Goal: Task Accomplishment & Management: Use online tool/utility

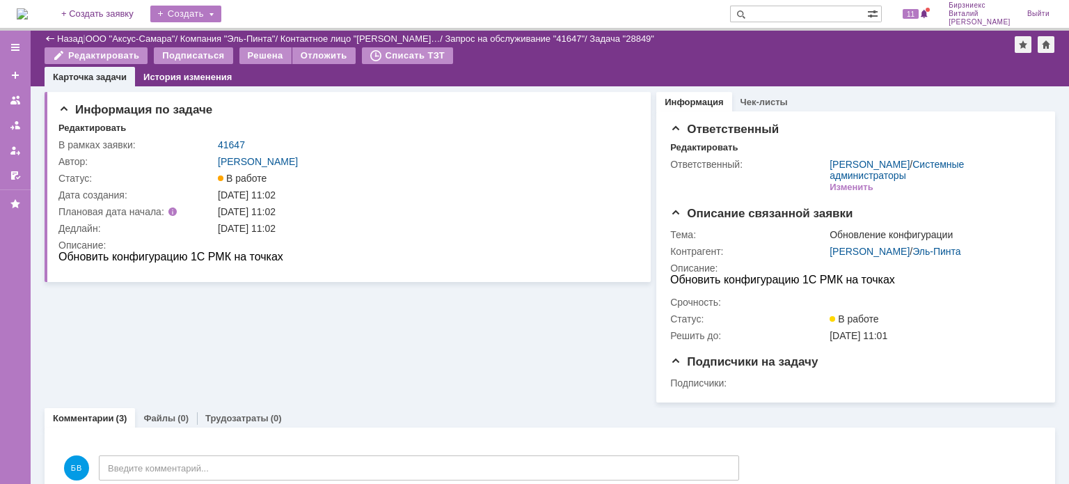
scroll to position [289, 0]
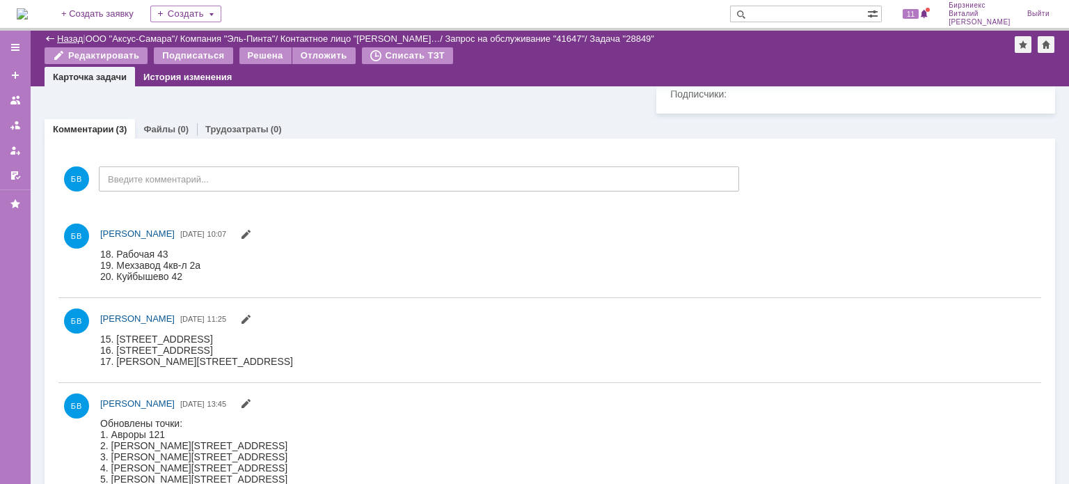
click at [70, 35] on link "Назад" at bounding box center [70, 38] width 26 height 10
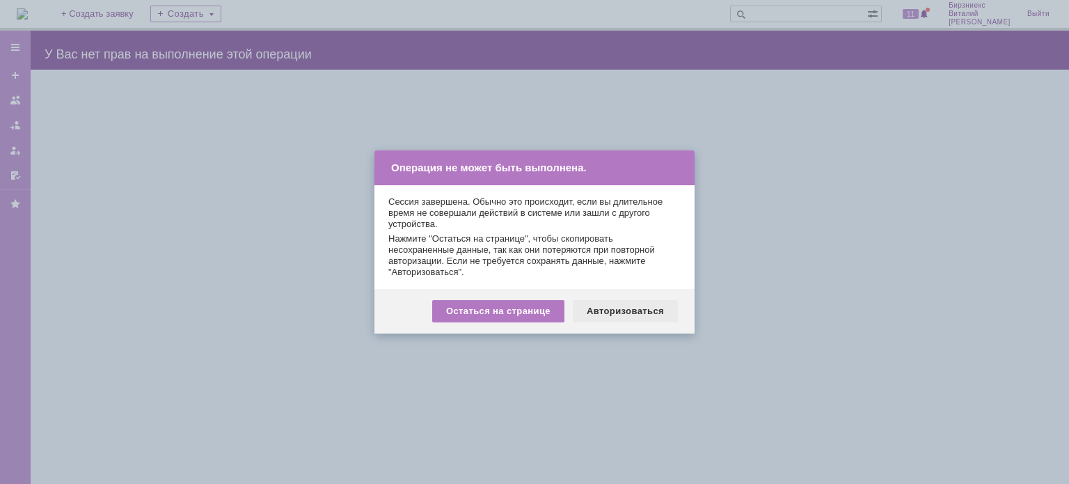
click at [590, 310] on div "Авторизоваться" at bounding box center [625, 311] width 105 height 22
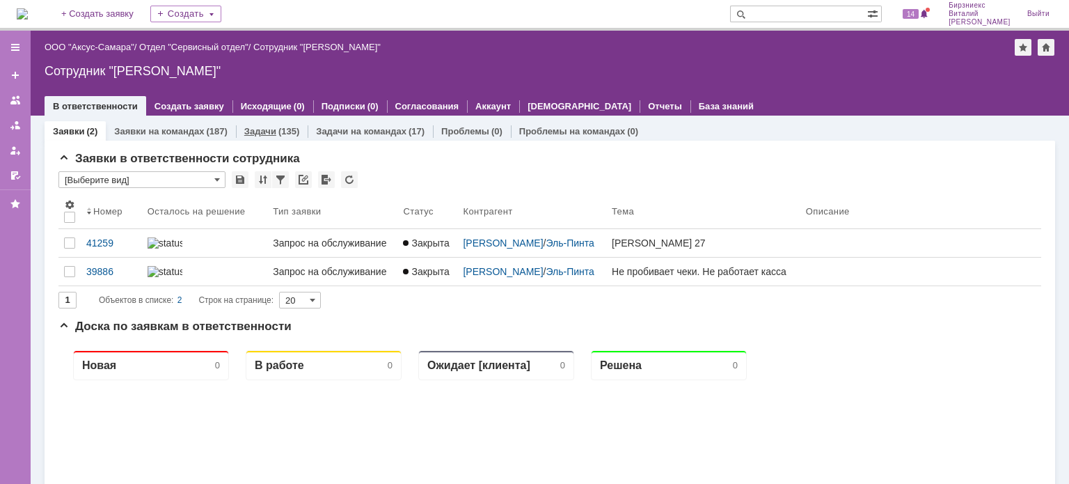
click at [262, 133] on link "Задачи" at bounding box center [260, 131] width 32 height 10
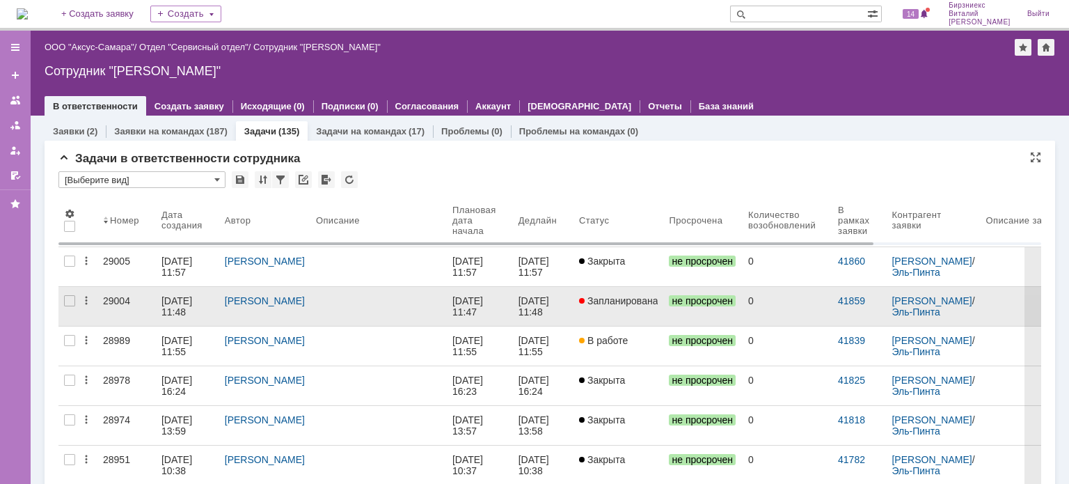
click at [310, 295] on link at bounding box center [378, 306] width 136 height 39
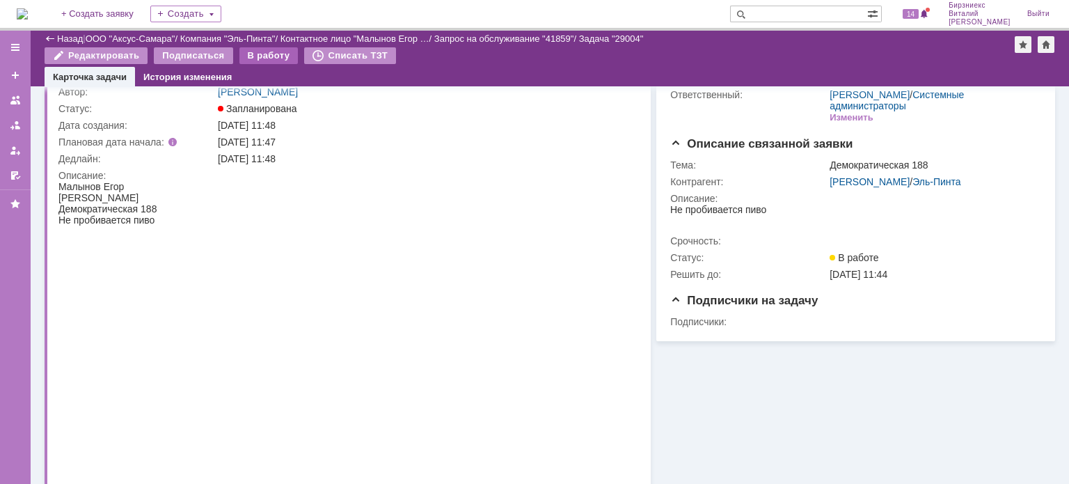
click at [284, 49] on div "В работу" at bounding box center [268, 55] width 59 height 17
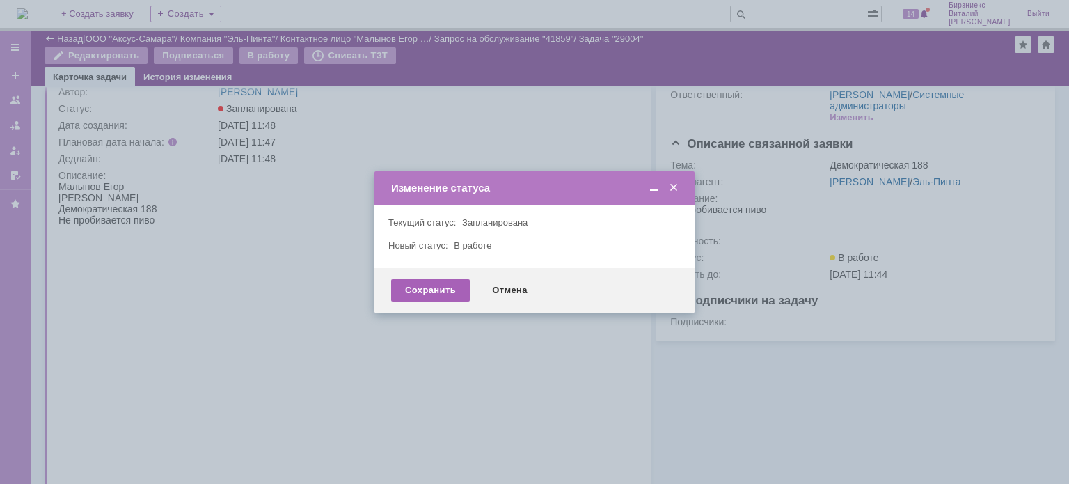
click at [420, 289] on div "Сохранить" at bounding box center [430, 290] width 79 height 22
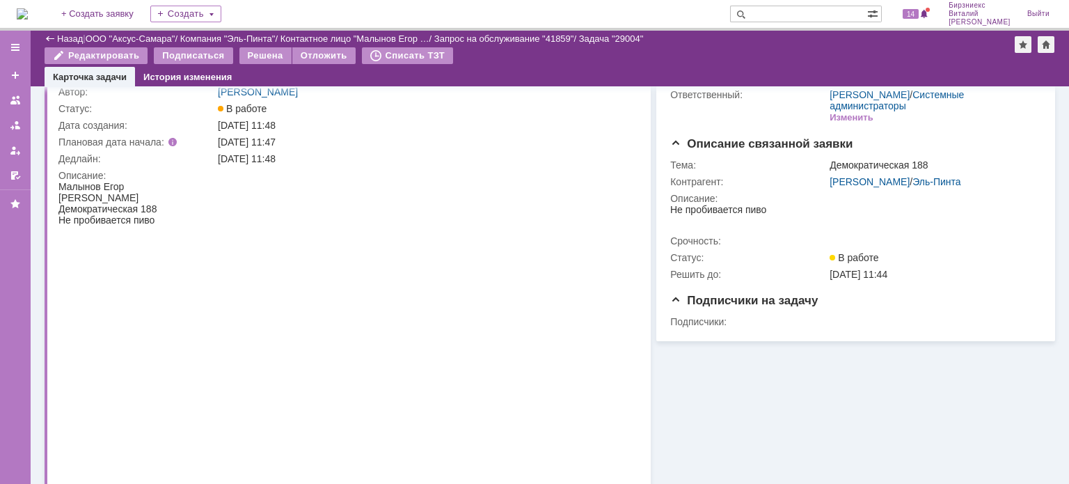
click at [55, 35] on div "Назад" at bounding box center [64, 38] width 38 height 10
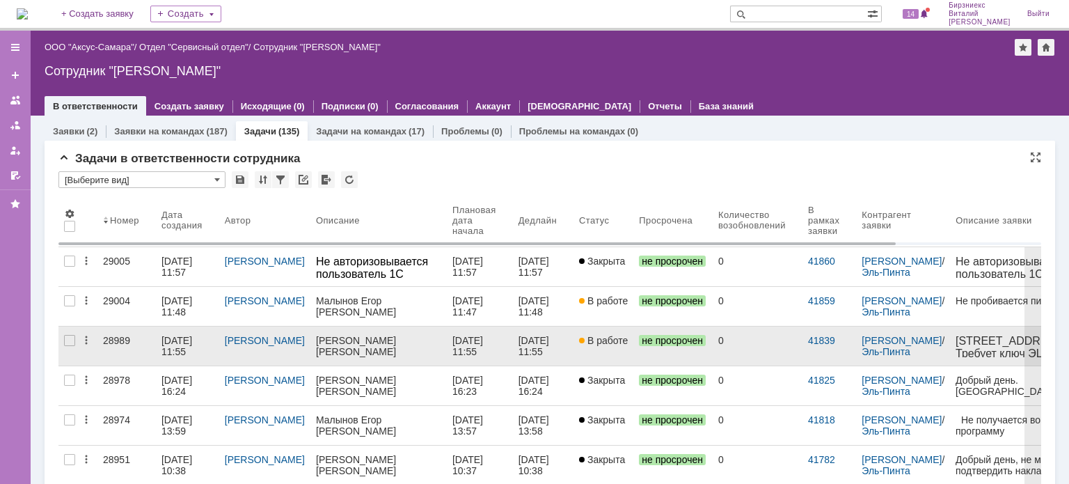
click at [136, 336] on div "28989" at bounding box center [126, 340] width 47 height 11
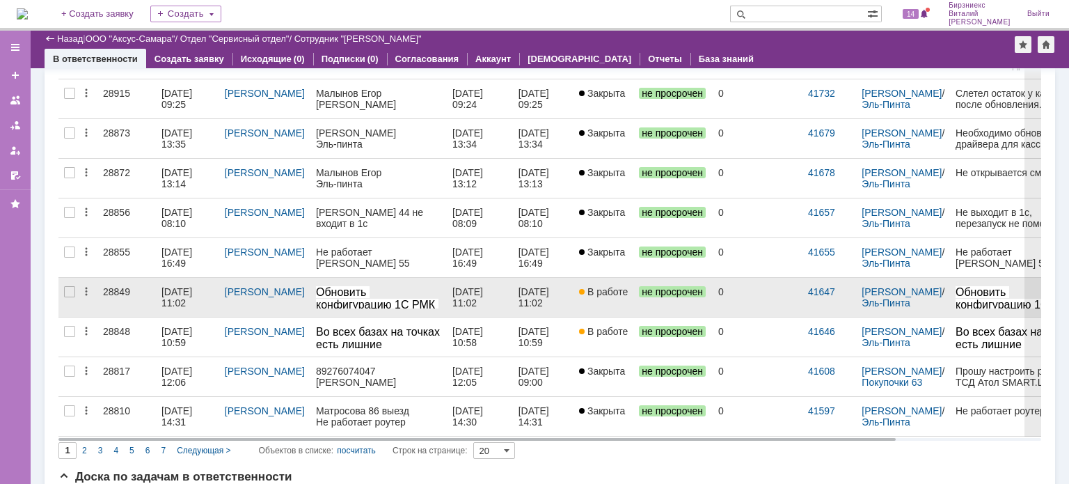
click at [177, 294] on div "[DATE] 11:02" at bounding box center [177, 297] width 33 height 22
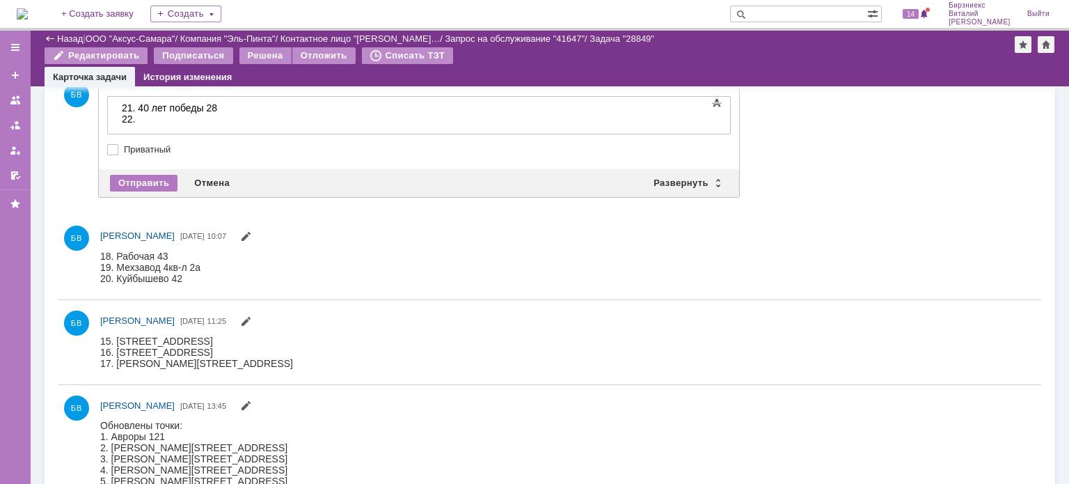
click at [177, 118] on div "22." at bounding box center [221, 118] width 198 height 11
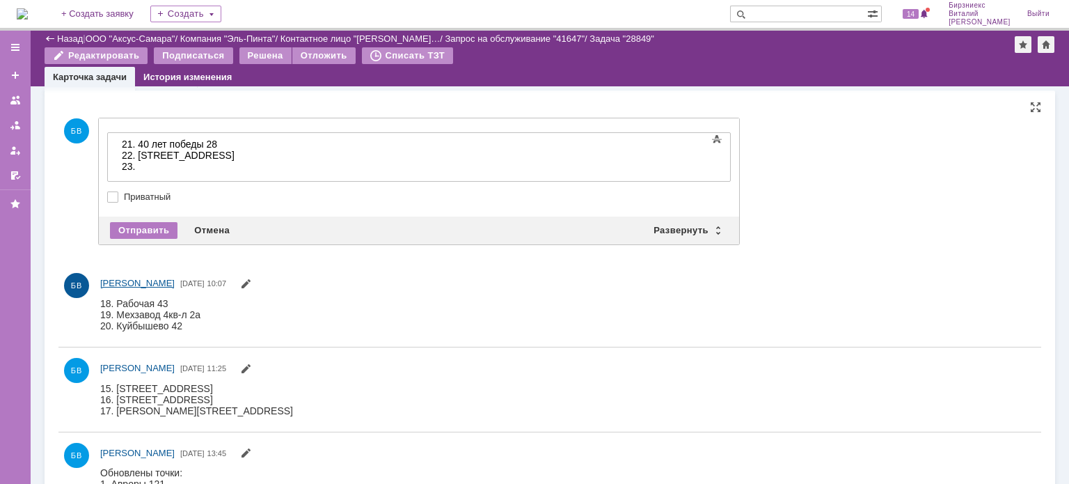
scroll to position [315, 0]
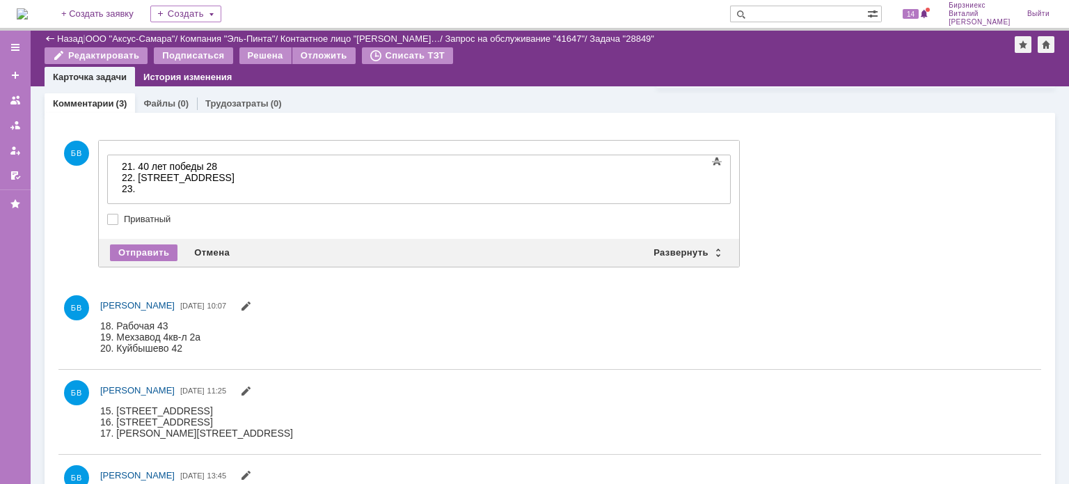
click at [157, 189] on div "23." at bounding box center [221, 188] width 198 height 11
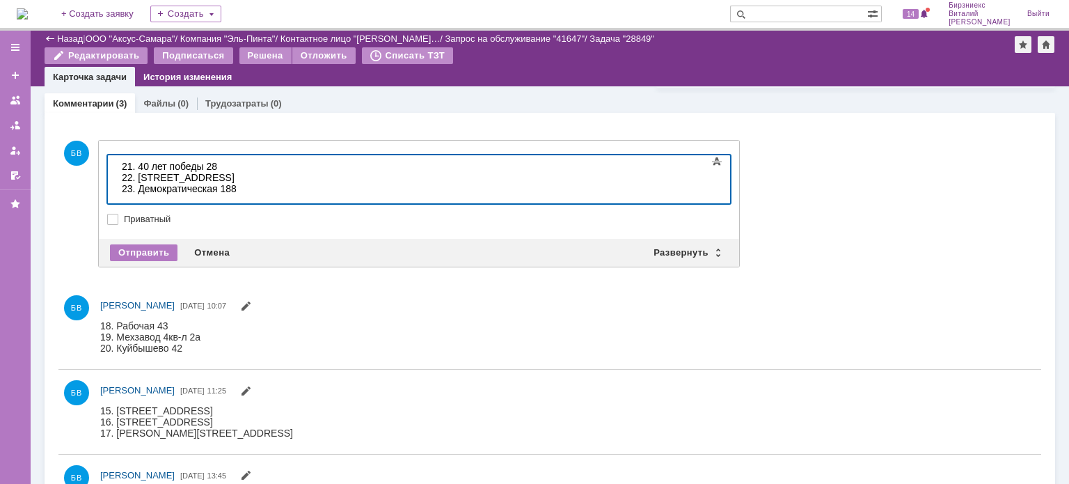
scroll to position [232, 4]
click at [257, 188] on div "23. Демократическая 188" at bounding box center [221, 188] width 198 height 11
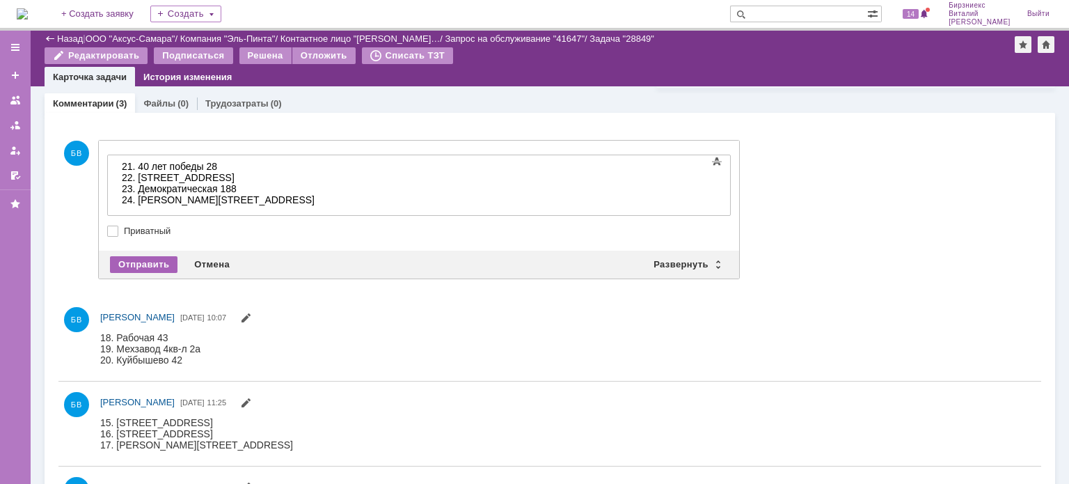
click at [148, 258] on div "Отправить" at bounding box center [144, 264] width 68 height 17
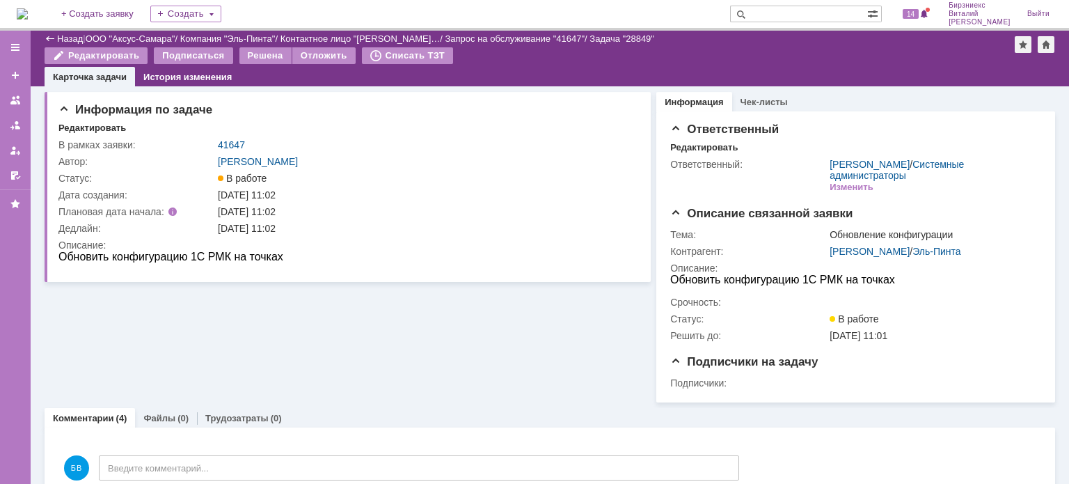
scroll to position [0, 0]
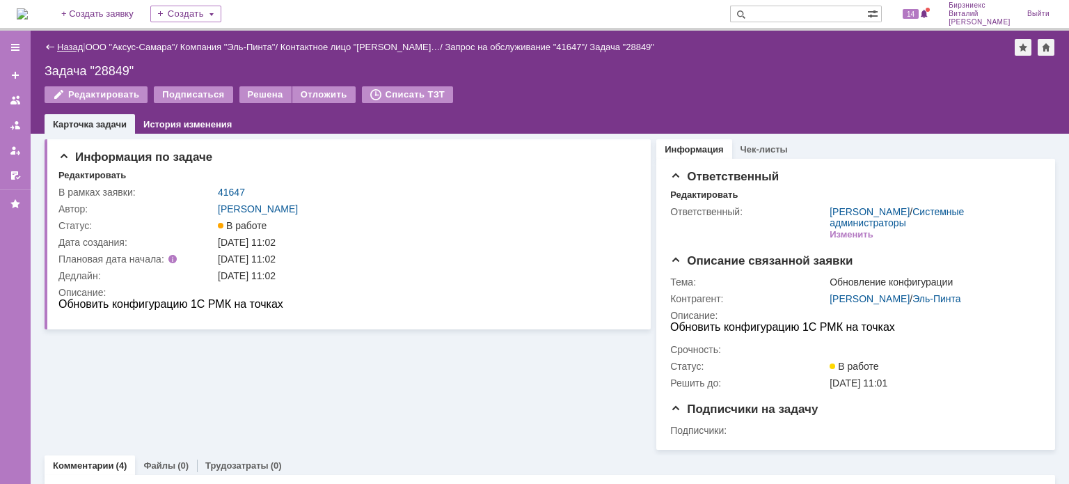
click at [69, 45] on link "Назад" at bounding box center [70, 47] width 26 height 10
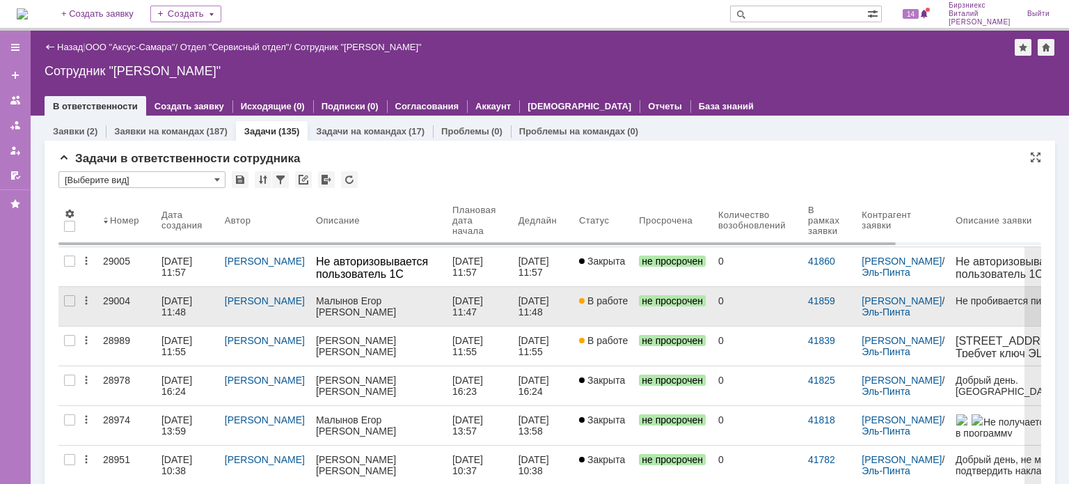
click at [191, 308] on div "[DATE] 11:48" at bounding box center [187, 306] width 52 height 22
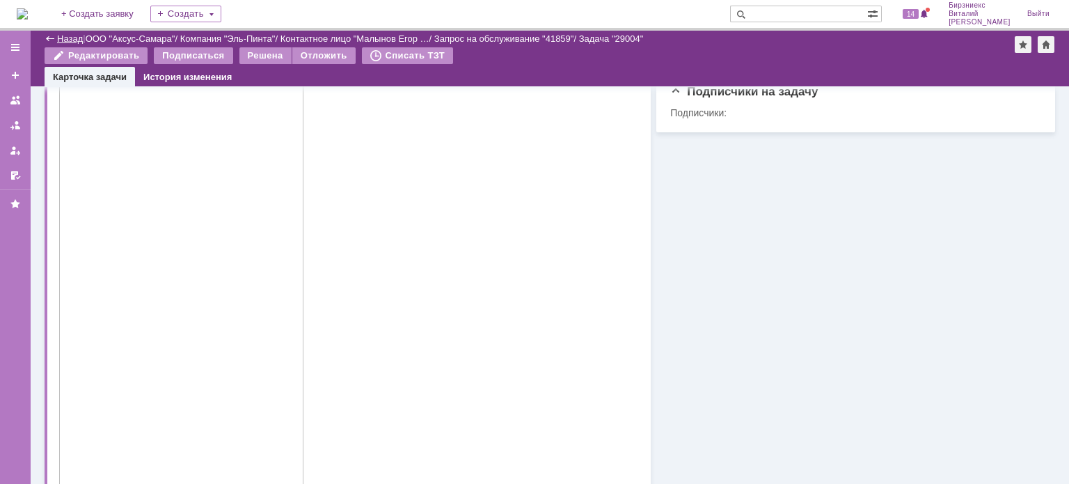
click at [63, 36] on link "Назад" at bounding box center [70, 38] width 26 height 10
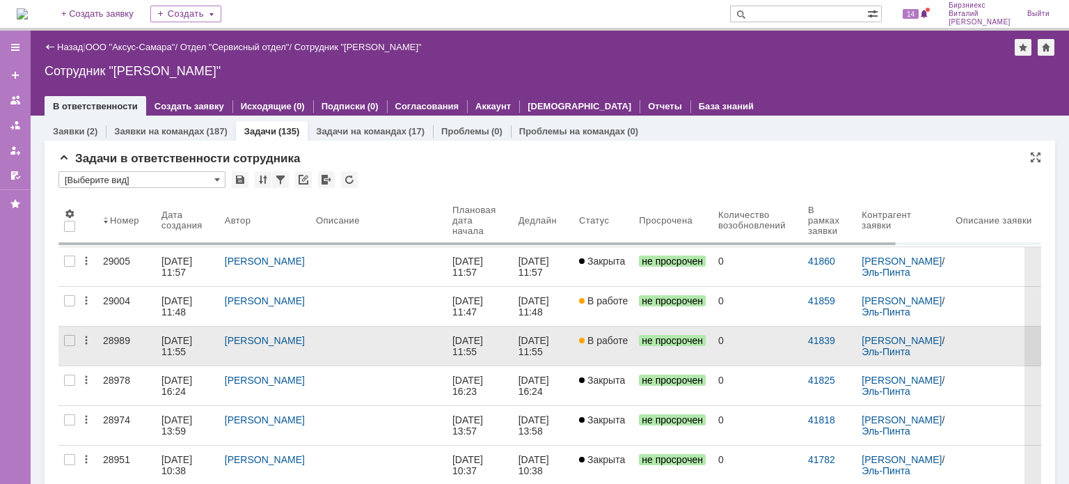
click at [142, 342] on div "28989" at bounding box center [126, 340] width 47 height 11
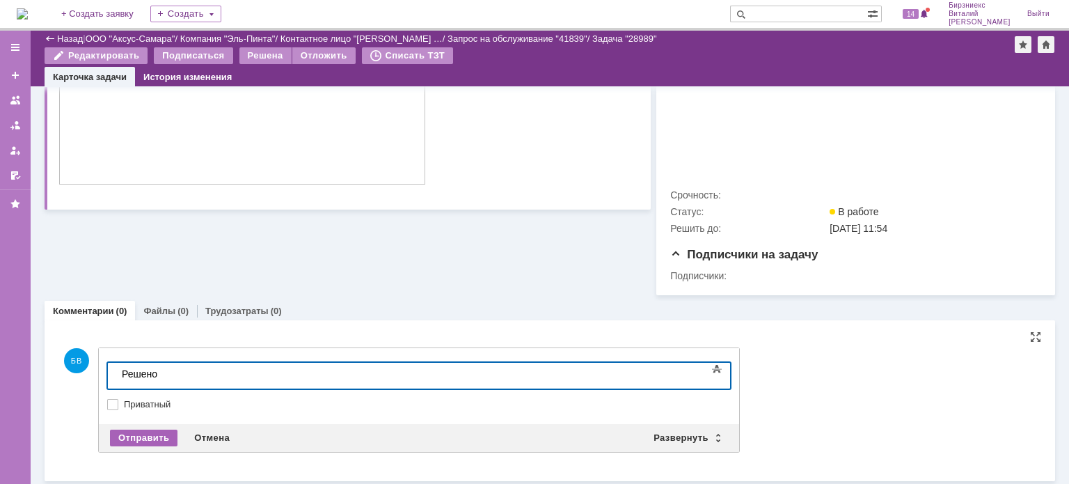
click at [156, 431] on div "Отправить" at bounding box center [144, 437] width 68 height 17
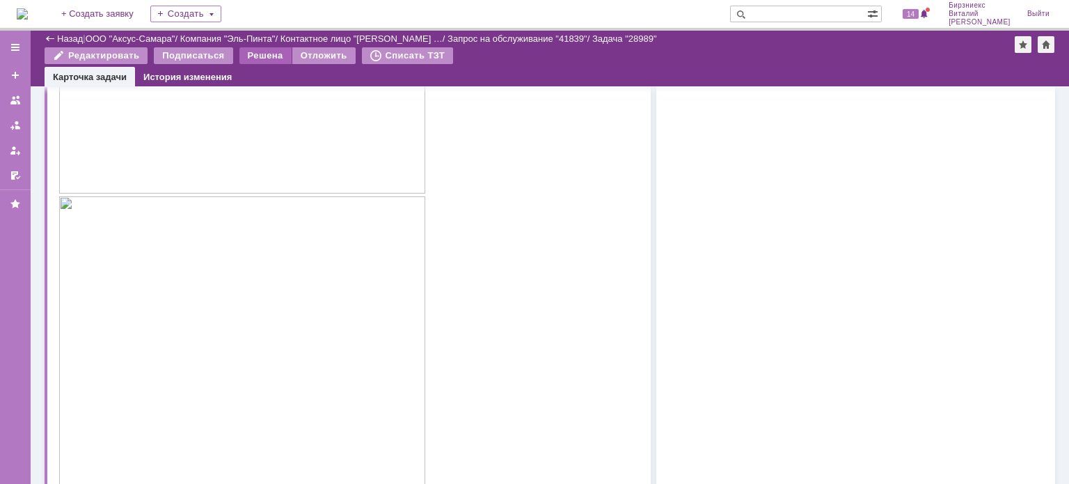
click at [276, 56] on div "Решена" at bounding box center [265, 55] width 52 height 17
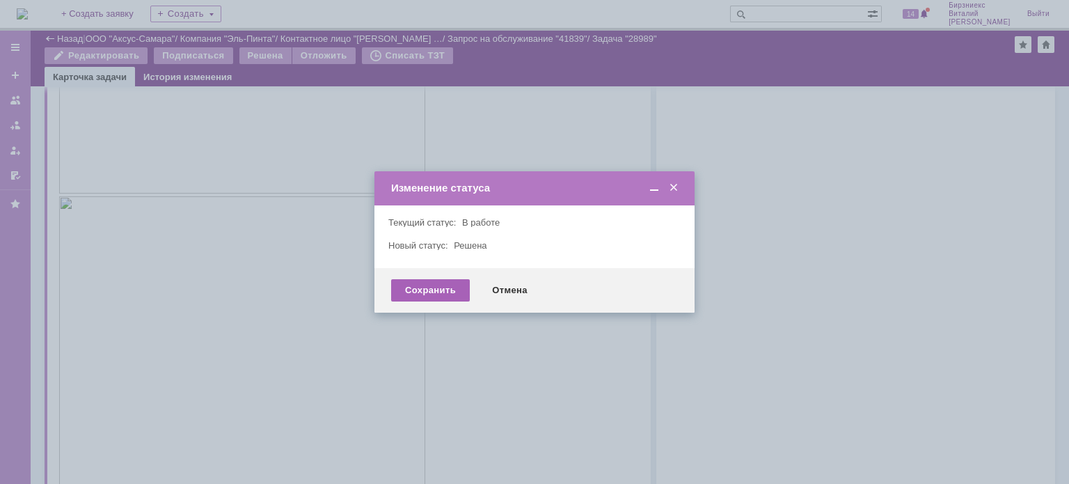
click at [448, 283] on div "Сохранить" at bounding box center [430, 290] width 79 height 22
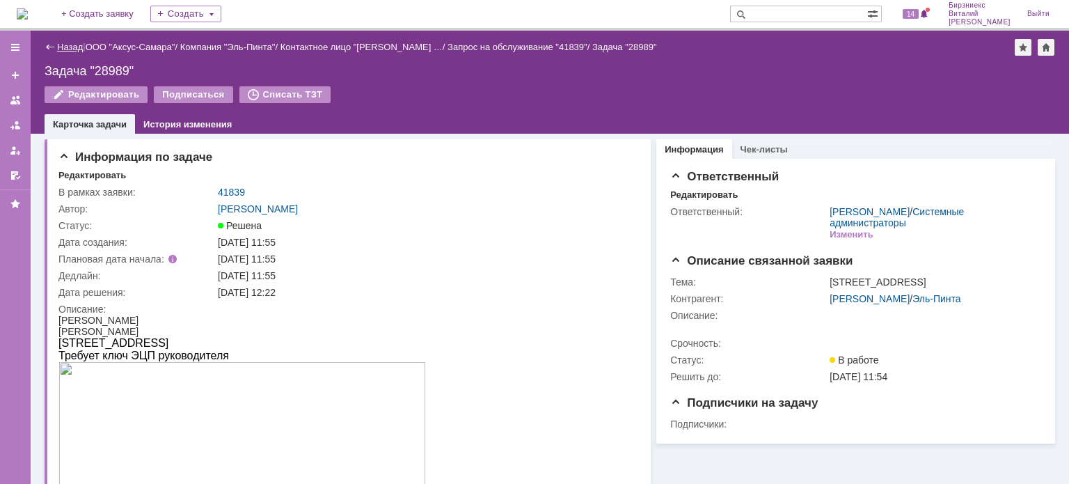
click at [76, 49] on link "Назад" at bounding box center [70, 47] width 26 height 10
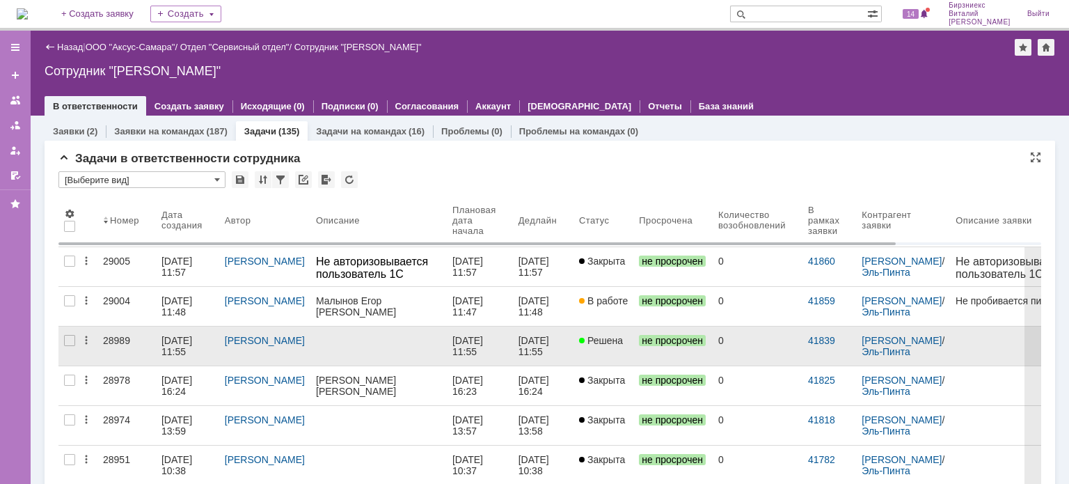
click at [170, 348] on div "[DATE] 11:55" at bounding box center [177, 346] width 33 height 22
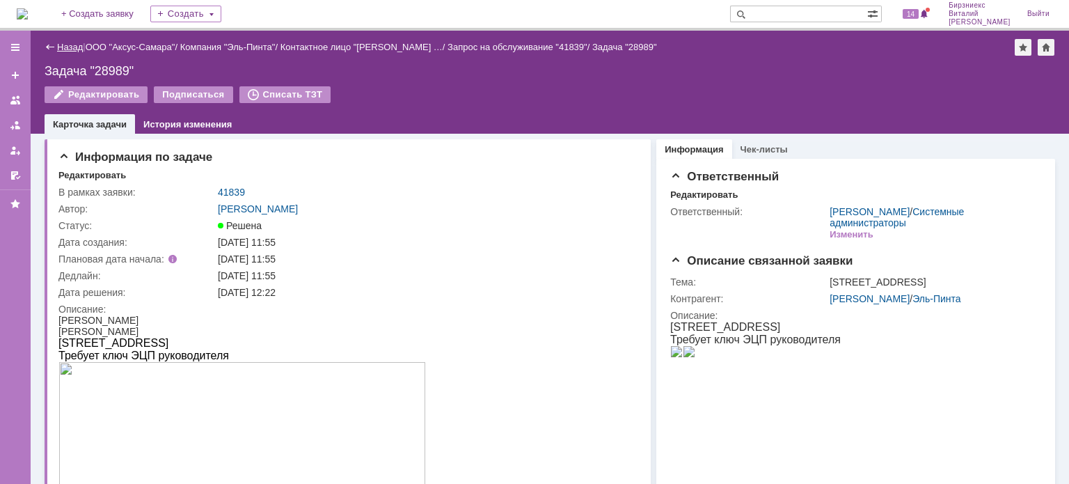
click at [72, 43] on link "Назад" at bounding box center [70, 47] width 26 height 10
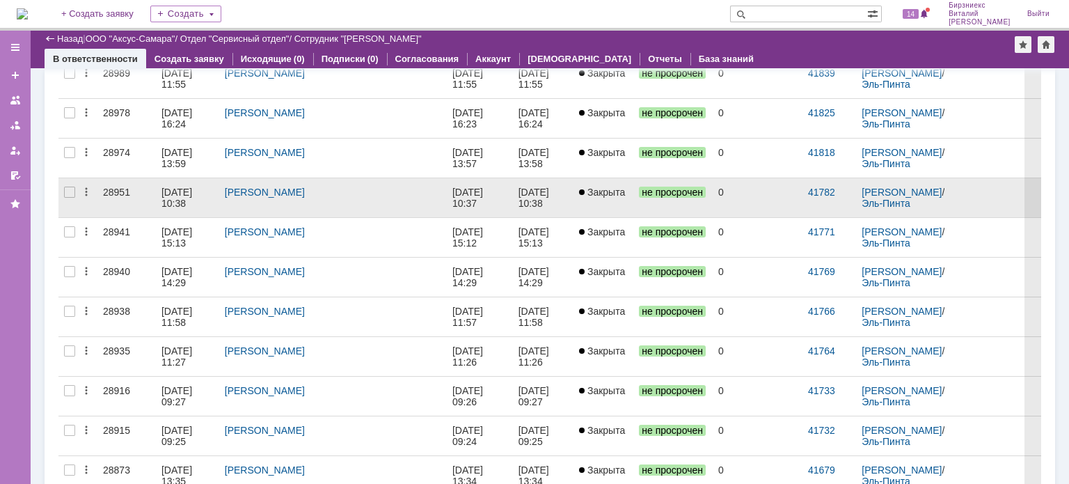
scroll to position [303, 0]
